Goal: Task Accomplishment & Management: Complete application form

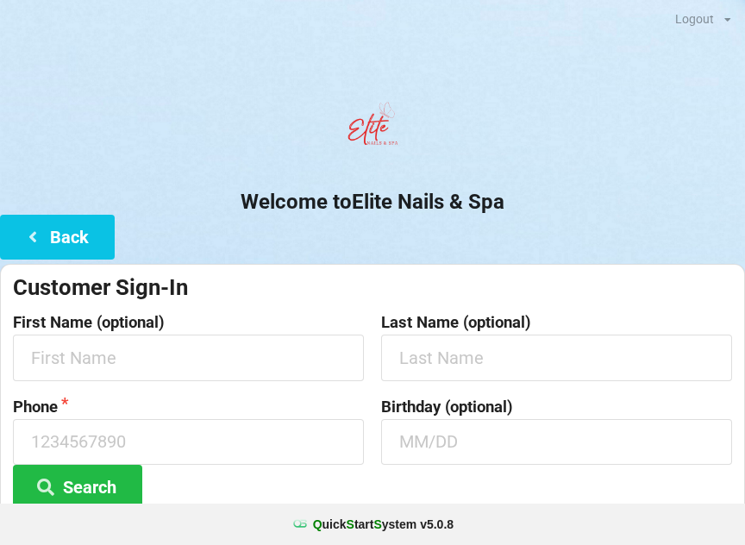
click at [453, 538] on div "Q uick S tart S ystem v 5.0.8" at bounding box center [372, 523] width 745 height 41
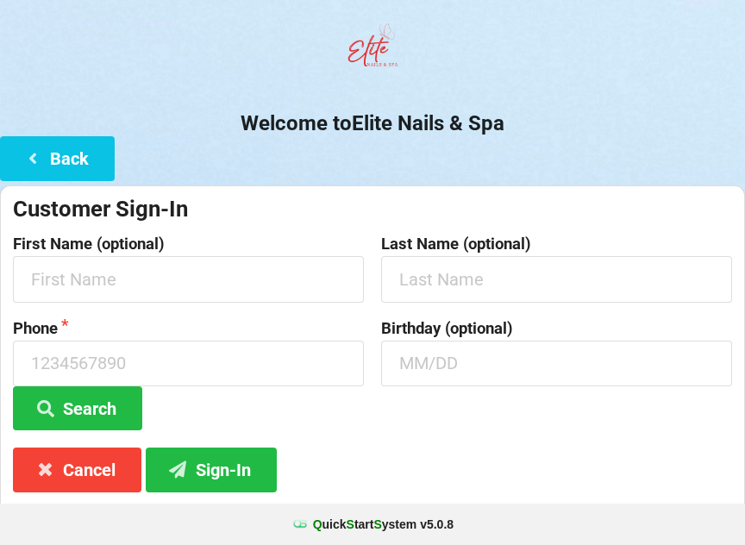
scroll to position [90, 0]
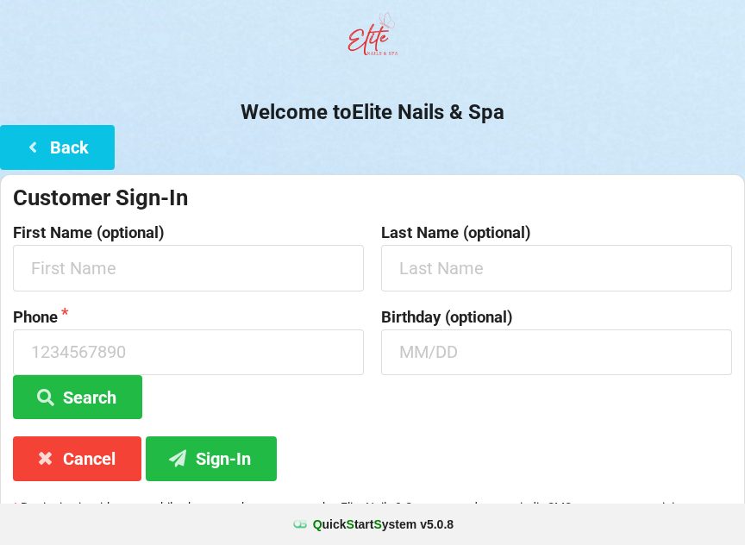
click at [41, 140] on icon at bounding box center [32, 146] width 21 height 15
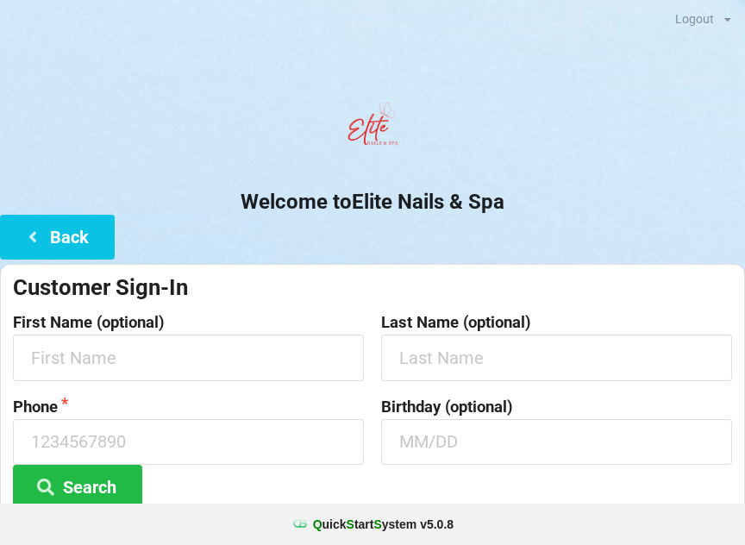
click at [42, 180] on center "Welcome to Elite Nails & Spa" at bounding box center [372, 154] width 745 height 121
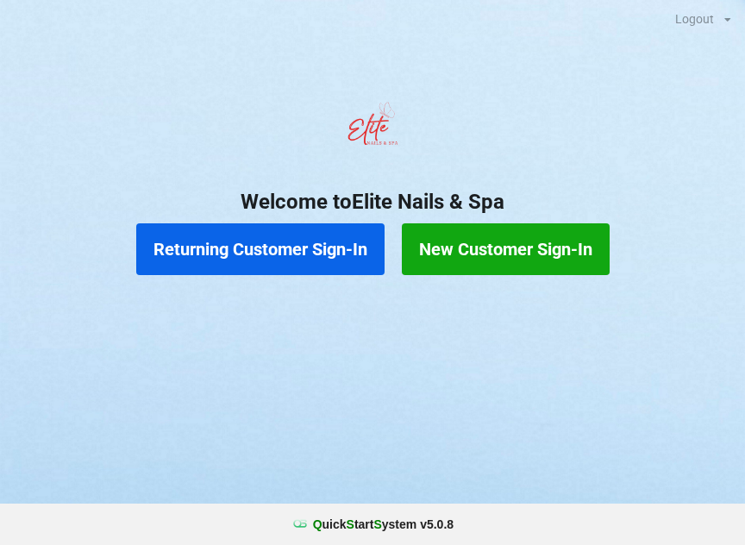
click at [518, 241] on button "New Customer Sign-In" at bounding box center [506, 249] width 208 height 52
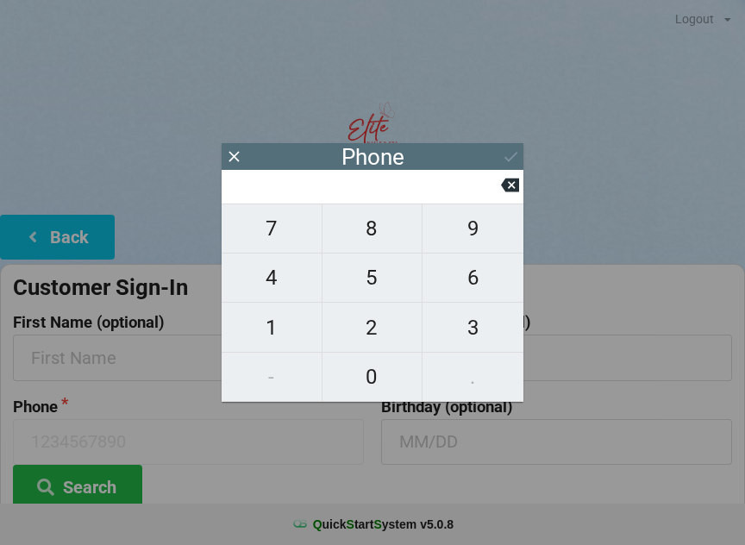
click at [272, 287] on span "4" at bounding box center [271, 277] width 100 height 36
type input "4"
click at [381, 385] on span "0" at bounding box center [372, 377] width 100 height 36
type input "40"
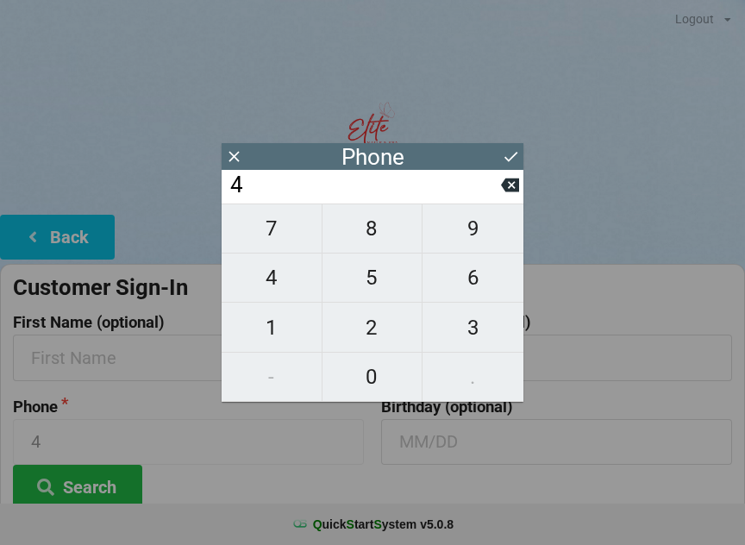
type input "40"
click at [279, 322] on span "1" at bounding box center [271, 327] width 100 height 36
type input "401"
click at [513, 191] on icon at bounding box center [510, 185] width 18 height 14
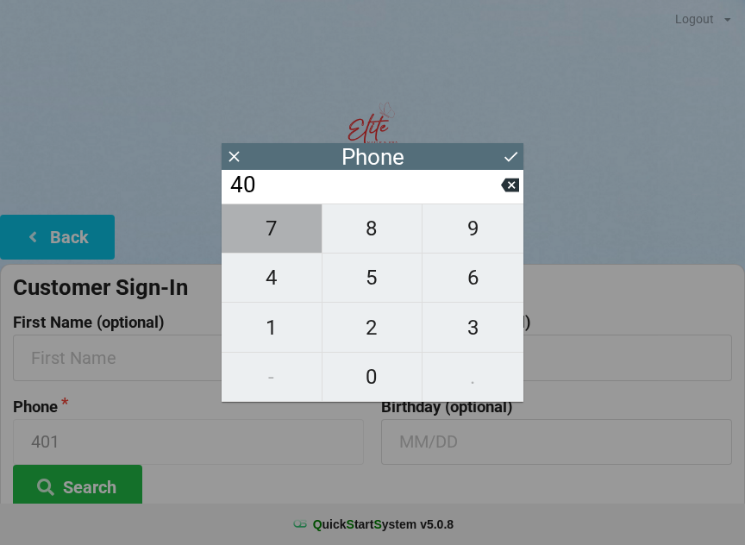
click at [286, 242] on span "7" at bounding box center [271, 228] width 100 height 36
type input "407"
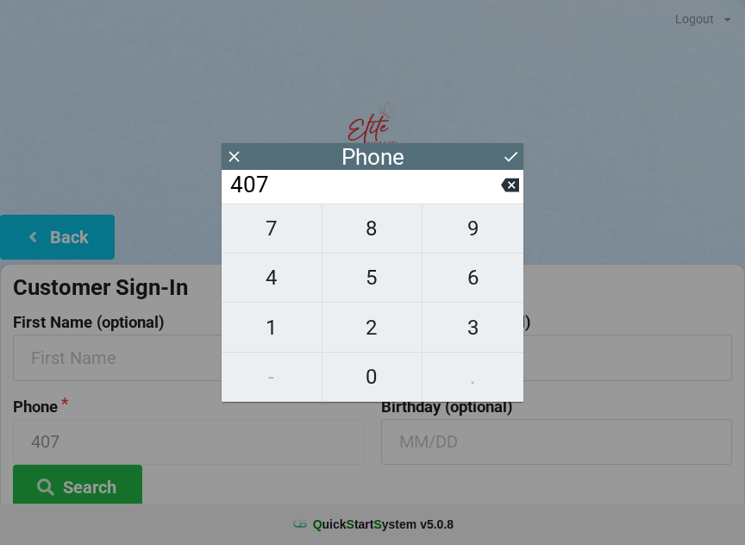
click at [388, 330] on span "2" at bounding box center [372, 327] width 100 height 36
type input "4072"
click at [481, 327] on span "3" at bounding box center [472, 327] width 101 height 36
type input "40723"
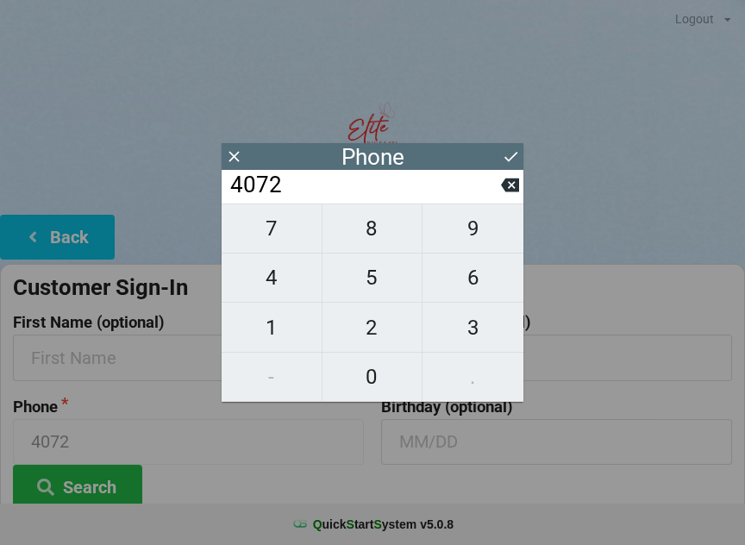
type input "40723"
click at [284, 280] on span "4" at bounding box center [271, 277] width 100 height 36
type input "407234"
click at [382, 327] on span "2" at bounding box center [372, 327] width 100 height 36
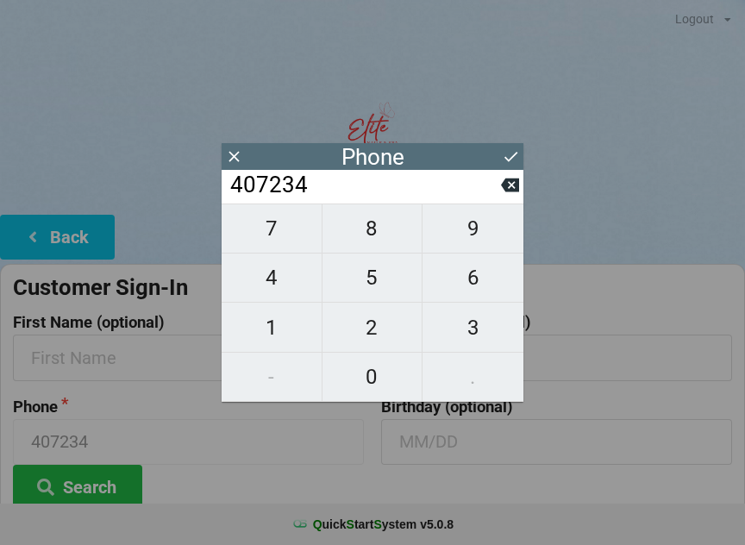
type input "4072342"
click at [383, 281] on span "5" at bounding box center [372, 277] width 100 height 36
type input "40723425"
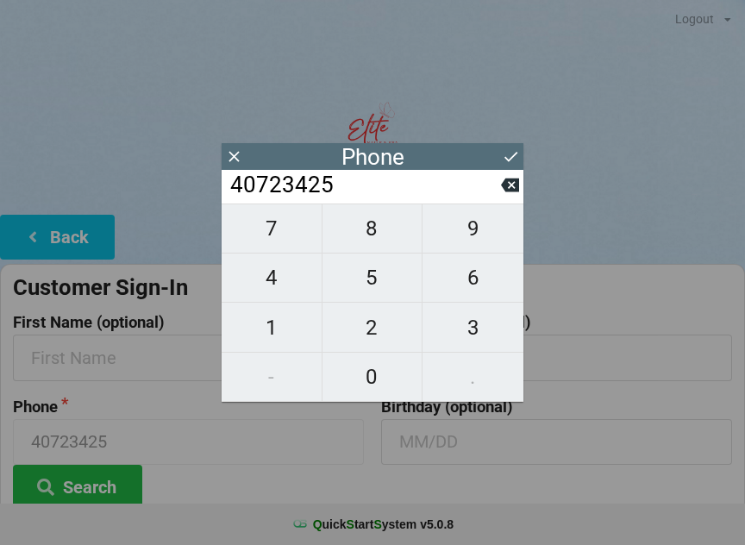
click at [473, 334] on span "3" at bounding box center [472, 327] width 101 height 36
type input "407234253"
click at [282, 320] on span "1" at bounding box center [271, 327] width 100 height 36
type input "4072342531"
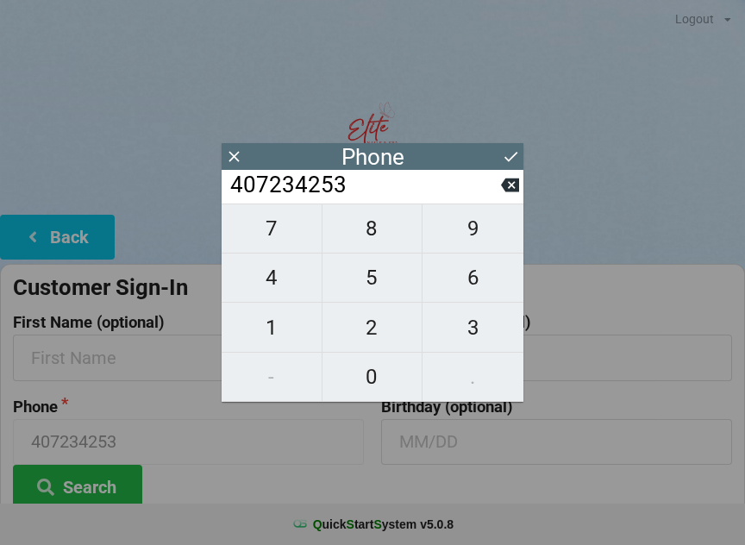
type input "4072342531"
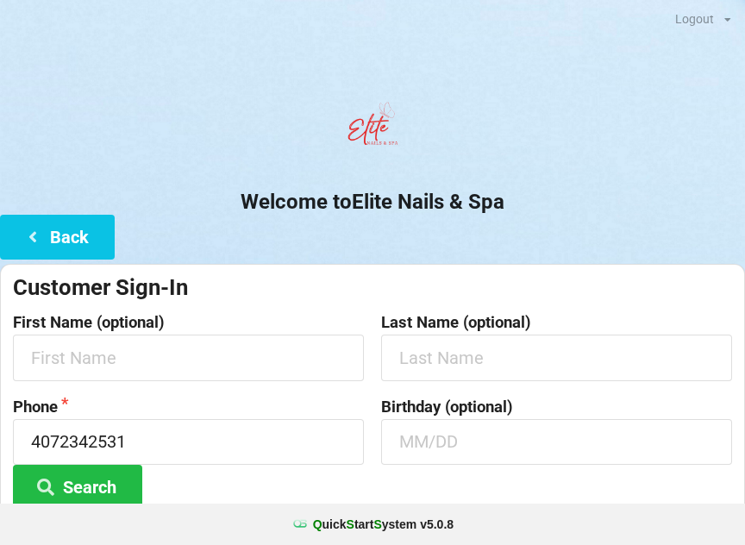
click at [131, 483] on button "Search" at bounding box center [77, 487] width 129 height 44
click at [217, 363] on input "text" at bounding box center [188, 357] width 351 height 46
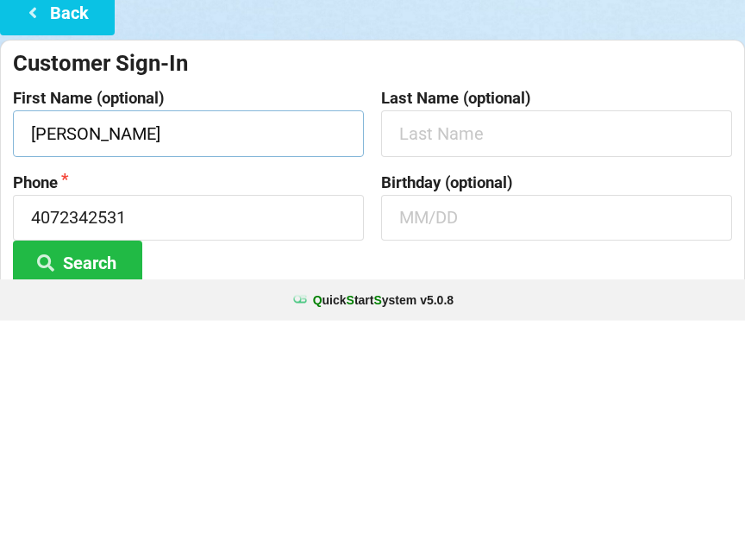
type input "[PERSON_NAME]"
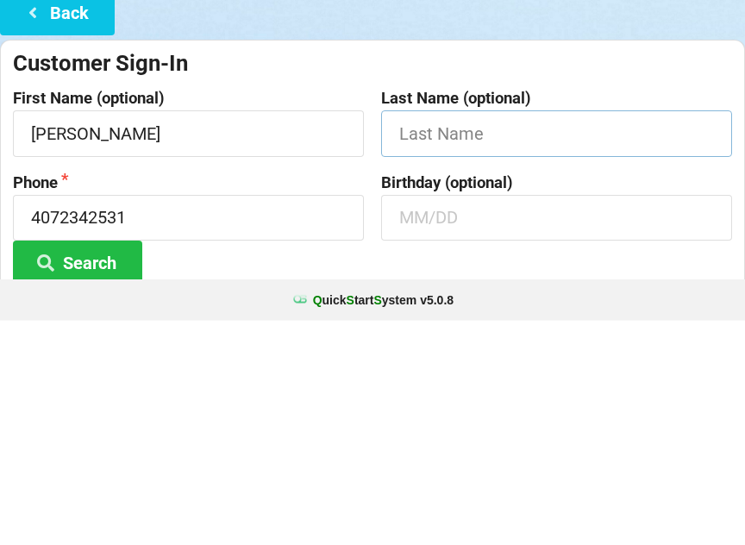
click at [506, 334] on input "text" at bounding box center [556, 357] width 351 height 46
type input "[PERSON_NAME]"
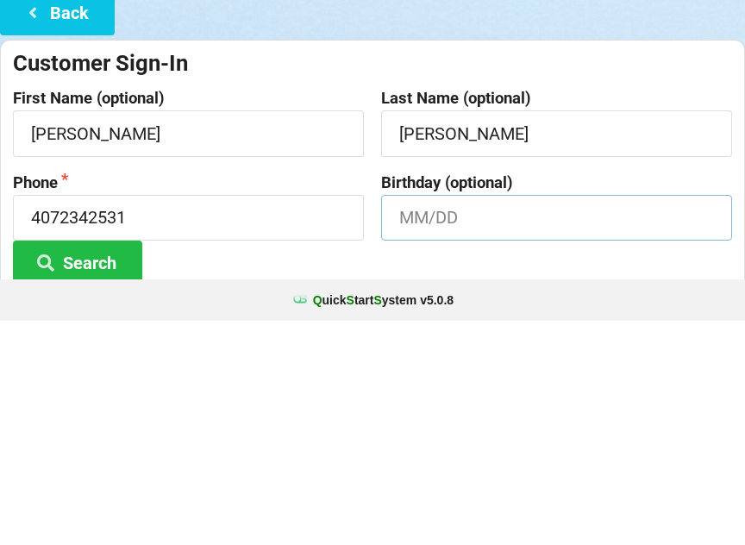
click at [465, 419] on input "text" at bounding box center [556, 442] width 351 height 46
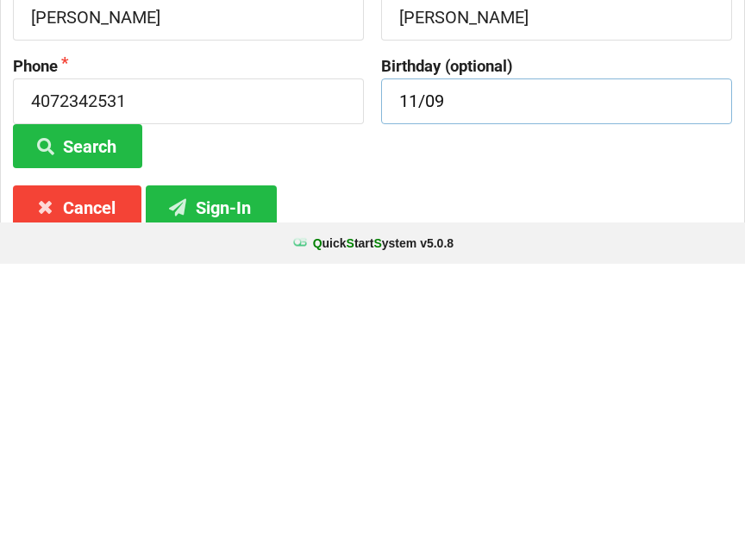
scroll to position [60, 0]
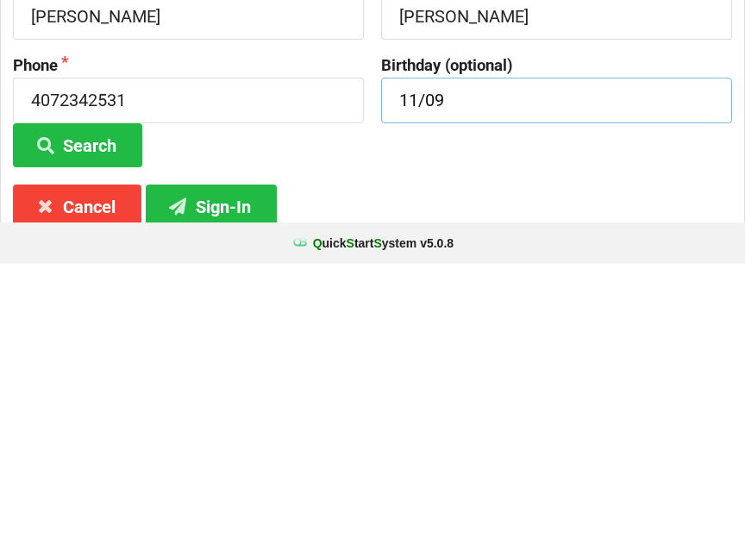
type input "11/09"
click at [243, 465] on button "Sign-In" at bounding box center [211, 487] width 131 height 44
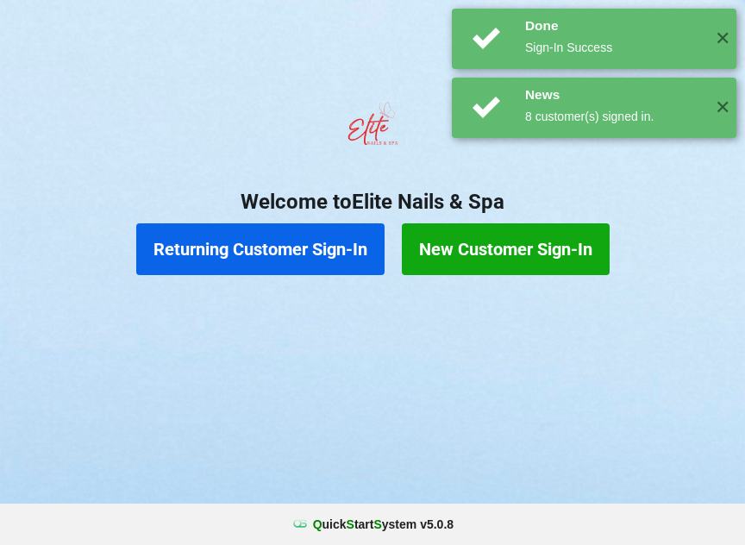
scroll to position [0, 0]
